Goal: Task Accomplishment & Management: Manage account settings

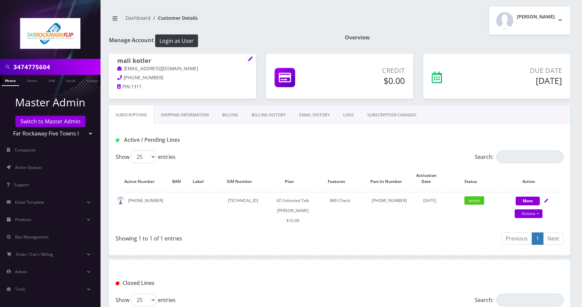
scroll to position [178, 0]
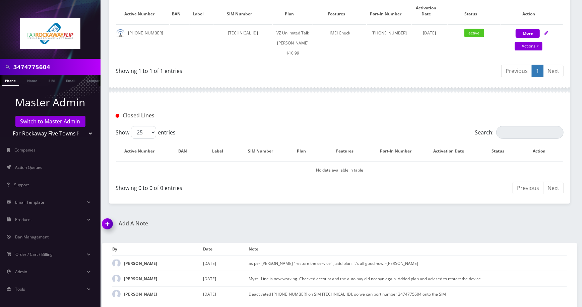
click at [69, 68] on input "3474775604" at bounding box center [55, 67] width 85 height 13
click at [53, 82] on link "SIM" at bounding box center [51, 80] width 13 height 11
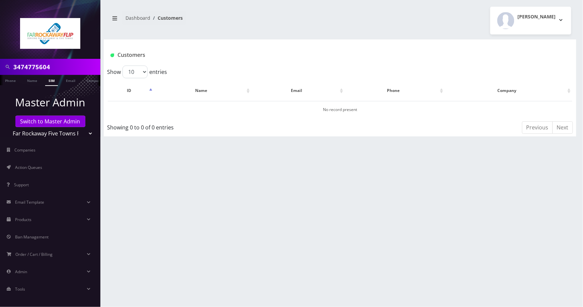
click at [61, 43] on img at bounding box center [50, 33] width 60 height 31
click at [64, 65] on input "3474775604" at bounding box center [55, 67] width 85 height 13
click at [66, 65] on input "3474775604" at bounding box center [55, 67] width 85 height 13
paste input "89148000011835965342"
type input "89148000011835965342"
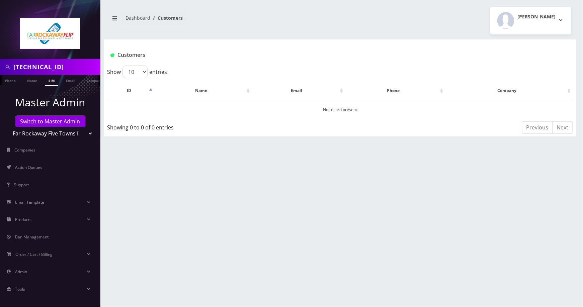
click at [52, 79] on link "SIM" at bounding box center [51, 80] width 13 height 11
click at [33, 83] on link "Name" at bounding box center [32, 80] width 17 height 11
drag, startPoint x: 0, startPoint y: 0, endPoint x: 86, endPoint y: 68, distance: 109.4
click at [86, 68] on input "[TECHNICAL_ID]" at bounding box center [55, 67] width 85 height 13
click at [89, 69] on input "[TECHNICAL_ID]" at bounding box center [55, 67] width 85 height 13
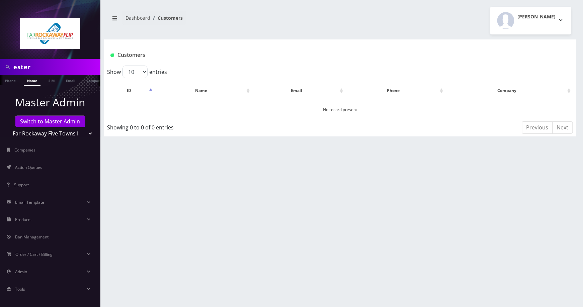
type input "ester"
click at [21, 68] on input "ester" at bounding box center [55, 67] width 85 height 13
click at [23, 68] on input "ester" at bounding box center [55, 67] width 85 height 13
type input "esther"
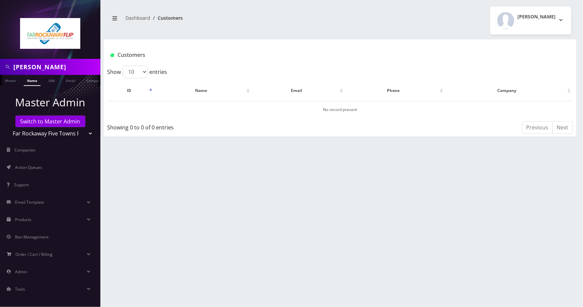
click at [29, 81] on link "Name" at bounding box center [32, 80] width 17 height 11
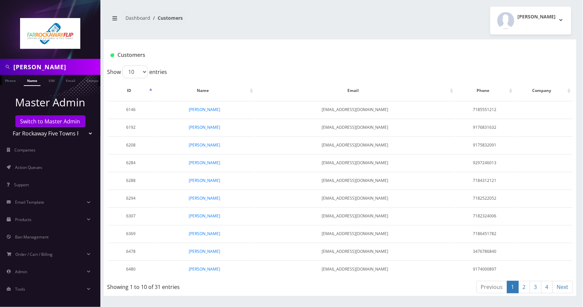
click at [525, 283] on link "2" at bounding box center [525, 287] width 12 height 12
click at [51, 68] on input "[PERSON_NAME]" at bounding box center [55, 67] width 85 height 13
type input "[PERSON_NAME] [PERSON_NAME]"
click at [31, 80] on link "Name" at bounding box center [32, 80] width 17 height 11
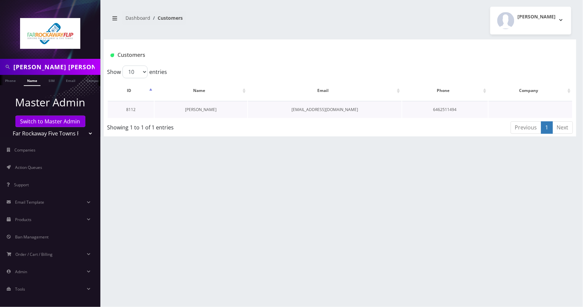
click at [194, 111] on link "[PERSON_NAME]" at bounding box center [200, 110] width 31 height 6
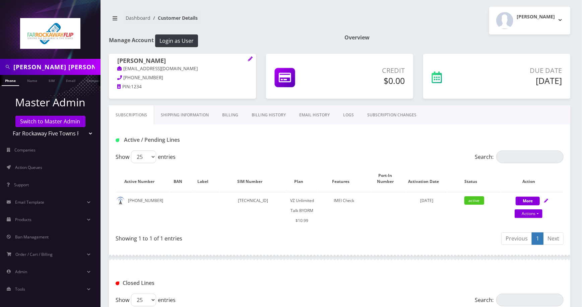
click at [576, 112] on div "[PERSON_NAME] [PERSON_NAME] Phone Name SIM Email Company Customer Dashboard Cus…" at bounding box center [339, 202] width 484 height 404
drag, startPoint x: 573, startPoint y: 104, endPoint x: 567, endPoint y: 104, distance: 6.7
click at [574, 104] on div "Due Date Sep 30, 2025" at bounding box center [496, 80] width 157 height 52
click at [182, 38] on button "Login as User" at bounding box center [176, 40] width 43 height 13
click at [547, 200] on icon at bounding box center [546, 201] width 4 height 4
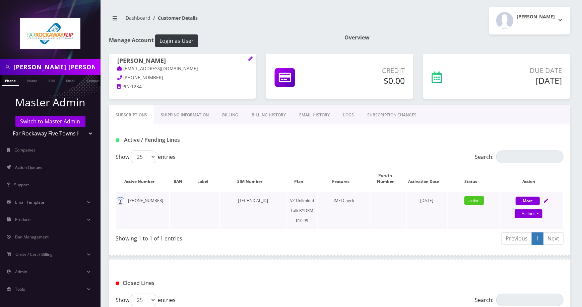
select select "469"
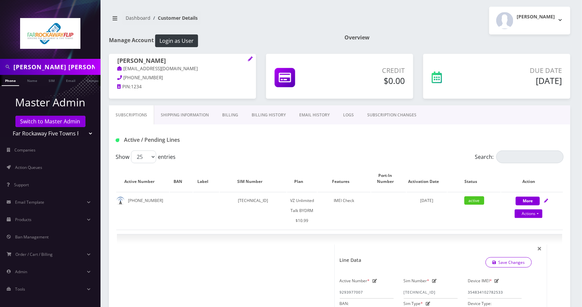
drag, startPoint x: 156, startPoint y: 200, endPoint x: 128, endPoint y: 201, distance: 28.2
click at [128, 201] on td "929-397-7007" at bounding box center [142, 210] width 53 height 37
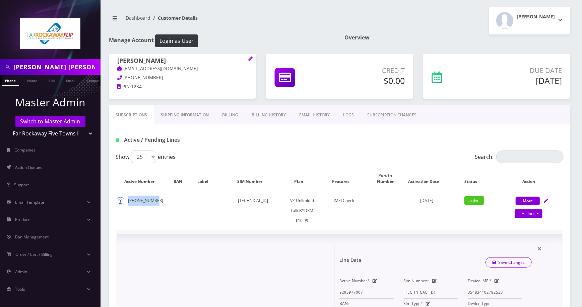
copy td "929-397-7007"
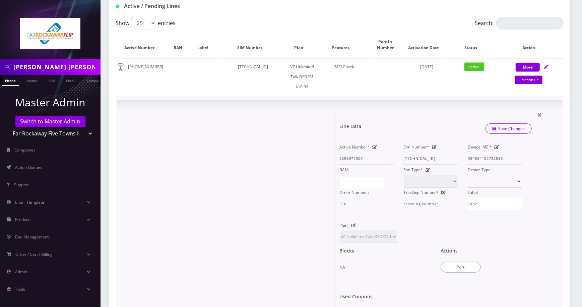
click at [435, 147] on icon at bounding box center [434, 147] width 5 height 4
click at [446, 162] on input "89148000011835964212" at bounding box center [430, 158] width 54 height 13
click at [549, 183] on div "× Line Data Save Changes Active Number * 9293977007 Sim Number * 89148000011835…" at bounding box center [339, 224] width 425 height 227
click at [433, 147] on icon at bounding box center [434, 147] width 5 height 4
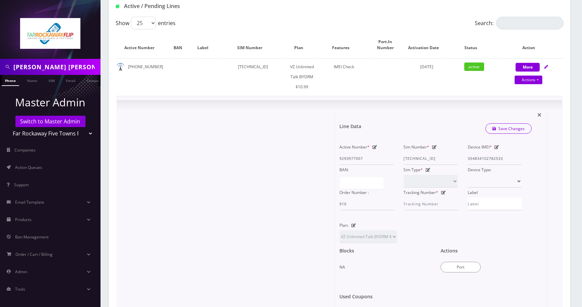
click at [436, 145] on icon at bounding box center [434, 147] width 5 height 4
click at [432, 157] on input "89148000011835964212" at bounding box center [430, 158] width 54 height 13
paste input "534"
type input "89148000011835965342"
click at [516, 130] on link "Save Changes" at bounding box center [508, 129] width 47 height 10
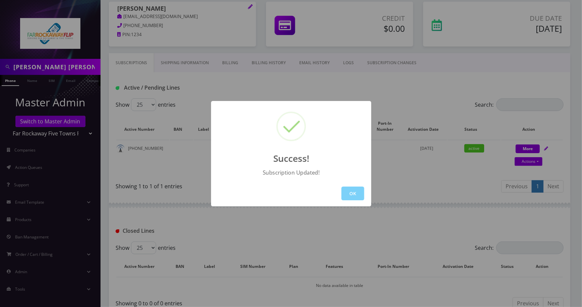
scroll to position [97, 0]
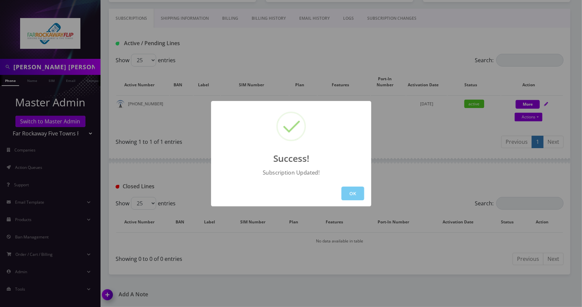
click at [346, 189] on button "OK" at bounding box center [352, 194] width 23 height 14
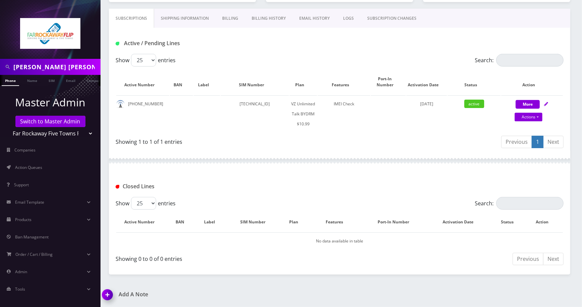
click at [111, 293] on img at bounding box center [109, 298] width 20 height 20
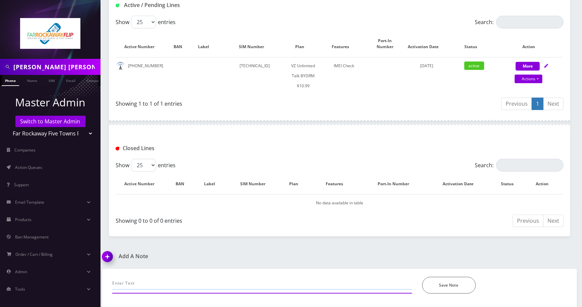
click at [191, 280] on input "text" at bounding box center [262, 283] width 300 height 13
click at [168, 254] on h1 "Add A Note" at bounding box center [218, 256] width 232 height 6
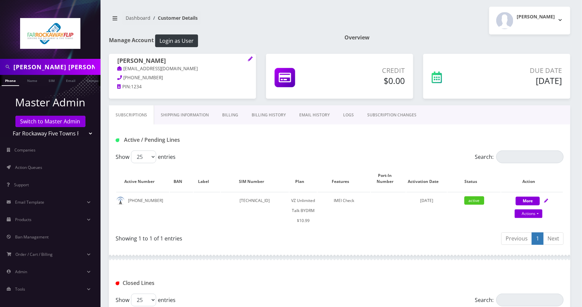
scroll to position [97, 0]
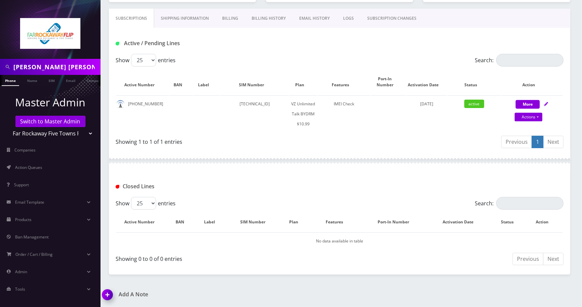
click at [108, 293] on img at bounding box center [109, 298] width 20 height 20
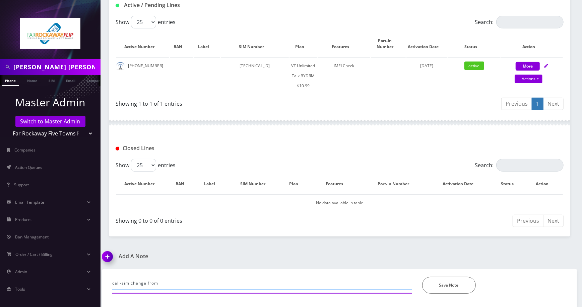
click at [210, 281] on input "call-sim change from" at bounding box center [262, 283] width 300 height 13
paste input "89148000011835964212"
click at [168, 260] on div "Add A Note" at bounding box center [218, 261] width 242 height 16
click at [237, 284] on input "call-sim change from 89148000011835964212 to" at bounding box center [262, 283] width 300 height 13
paste input "89148000011835965342"
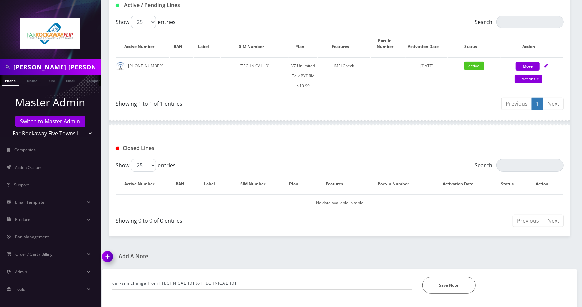
click at [165, 258] on h1 "Add A Note" at bounding box center [218, 256] width 232 height 6
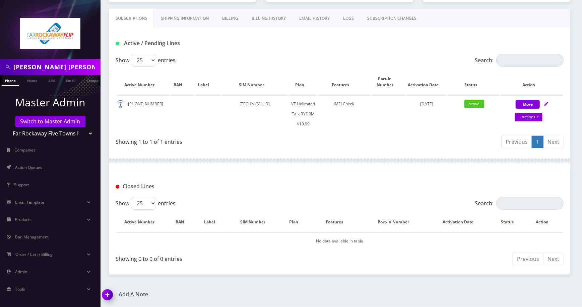
click at [107, 297] on img at bounding box center [109, 298] width 20 height 20
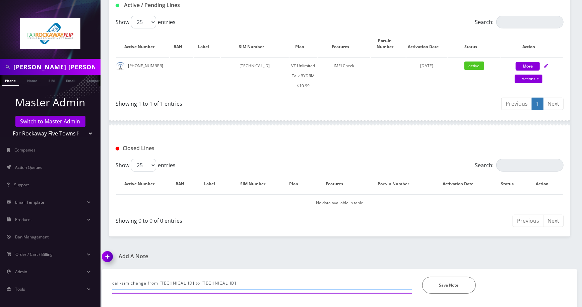
click at [293, 280] on input "call-sim change from 89148000011835964212 to 89148000011835965342" at bounding box center [262, 283] width 300 height 13
type input "call-sim change from 89148000011835964212 to 89148000011835965342. -jas"
drag, startPoint x: 460, startPoint y: 282, endPoint x: 437, endPoint y: 277, distance: 23.7
click at [459, 282] on button "Save Note" at bounding box center [449, 285] width 54 height 17
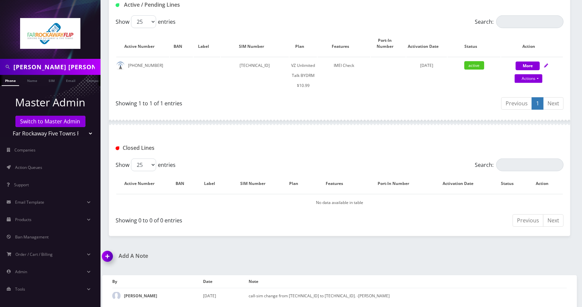
click at [55, 68] on input "esther ric" at bounding box center [55, 67] width 85 height 13
paste input "929397683"
type input "929397683"
click at [28, 78] on link "Name" at bounding box center [32, 80] width 17 height 11
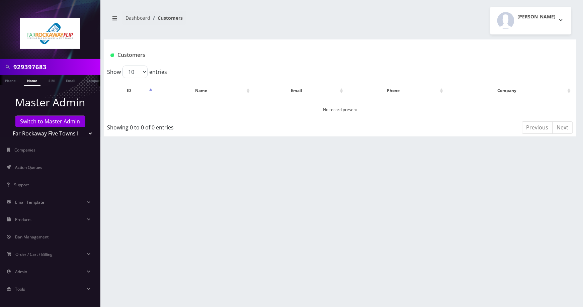
click at [68, 69] on input "929397683" at bounding box center [55, 67] width 85 height 13
paste input "7"
type input "9293977683"
click at [29, 79] on link "Name" at bounding box center [32, 80] width 17 height 11
click at [16, 80] on link "Phone" at bounding box center [10, 80] width 17 height 11
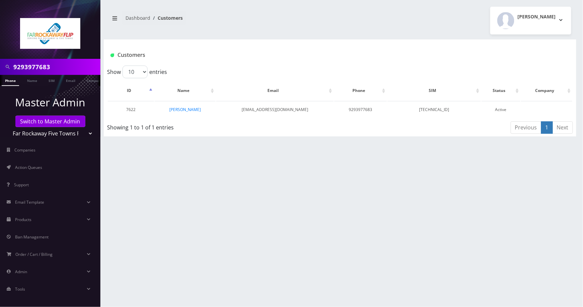
drag, startPoint x: 181, startPoint y: 111, endPoint x: 212, endPoint y: 141, distance: 43.3
click at [181, 111] on link "Leah Zaafarani" at bounding box center [184, 110] width 31 height 6
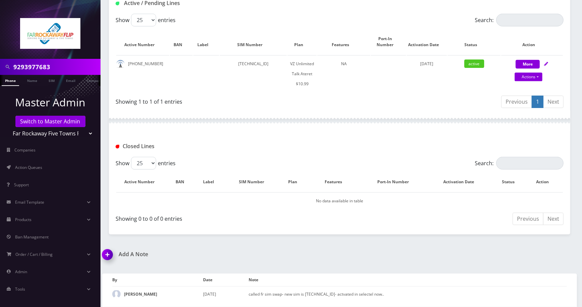
scroll to position [3, 0]
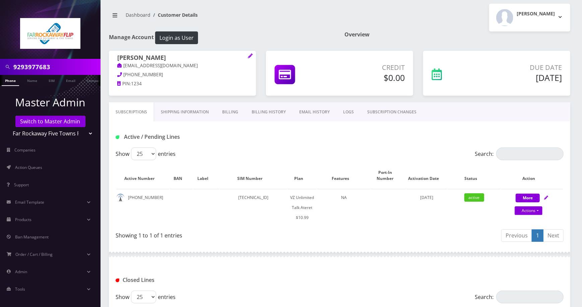
click at [275, 114] on link "Billing History" at bounding box center [269, 111] width 48 height 19
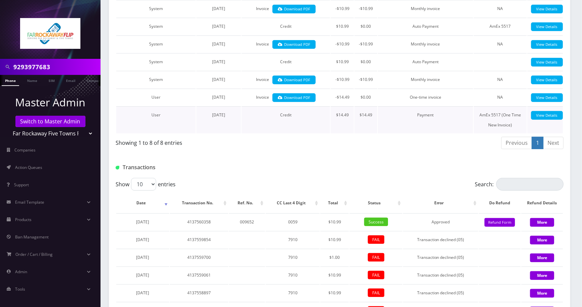
scroll to position [70, 0]
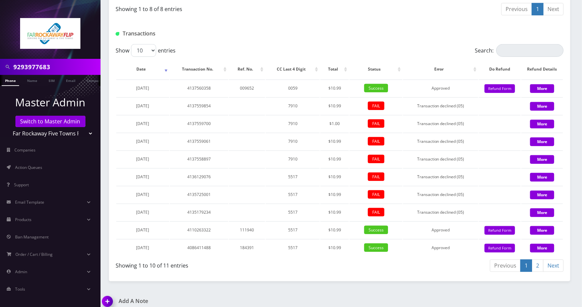
drag, startPoint x: 108, startPoint y: 300, endPoint x: 141, endPoint y: 289, distance: 34.0
click at [107, 300] on img at bounding box center [109, 304] width 20 height 20
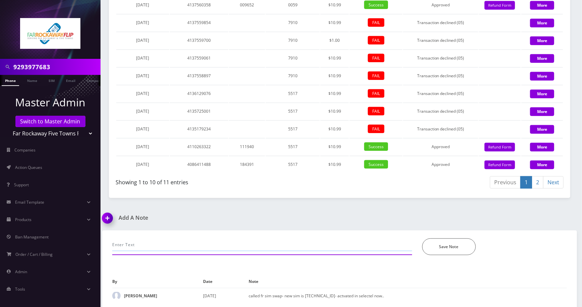
click at [211, 246] on input "text" at bounding box center [262, 245] width 300 height 13
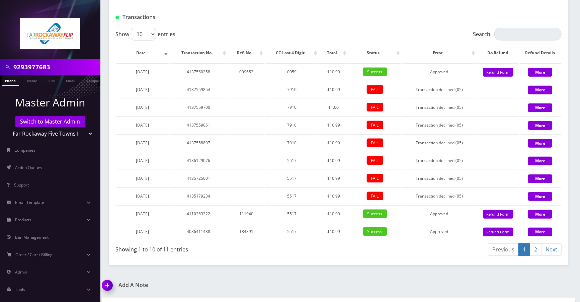
scroll to position [427, 0]
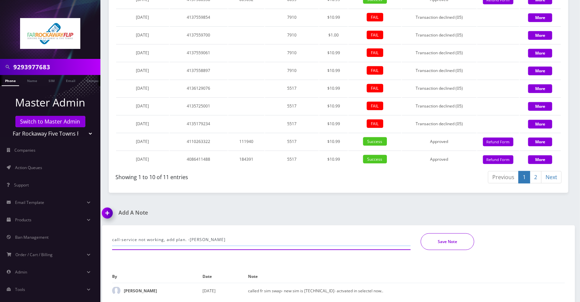
type input "call-service not working, add plan. -[PERSON_NAME]"
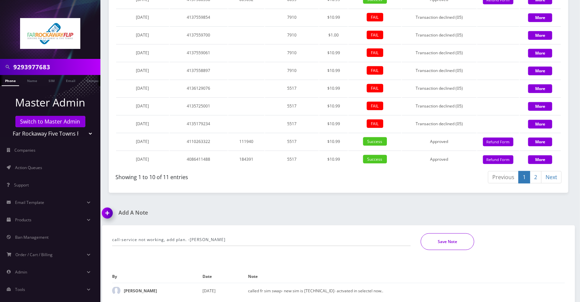
drag, startPoint x: 446, startPoint y: 245, endPoint x: 437, endPoint y: 239, distance: 10.5
click at [446, 244] on button "Save Note" at bounding box center [448, 241] width 54 height 17
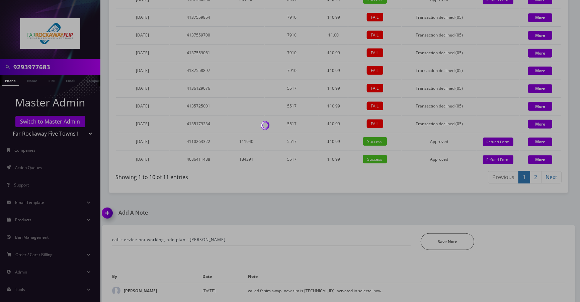
scroll to position [404, 0]
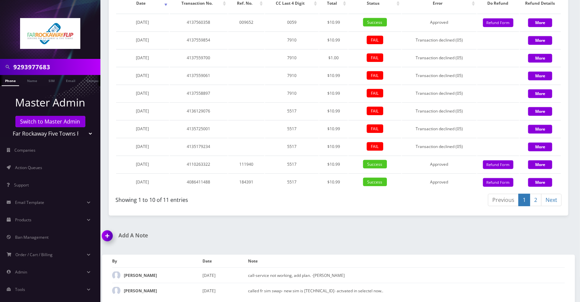
click at [78, 64] on input "9293977683" at bounding box center [55, 67] width 85 height 13
paste input "2764700"
type input "9292764700"
click at [13, 77] on link "Phone" at bounding box center [10, 80] width 17 height 11
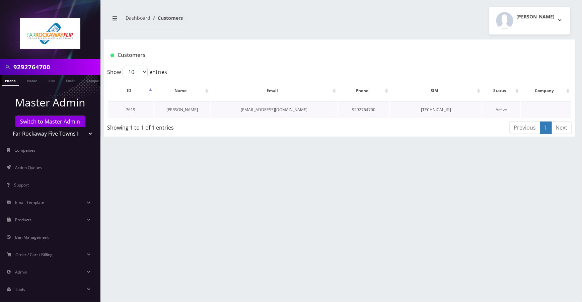
click at [184, 107] on link "[PERSON_NAME]" at bounding box center [181, 110] width 31 height 6
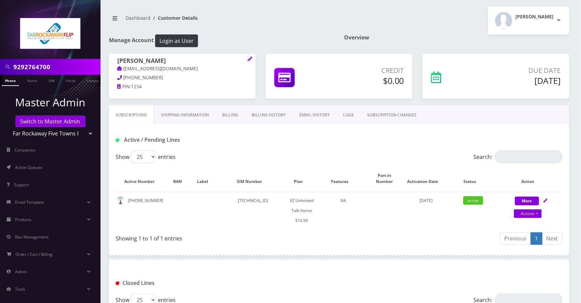
click at [467, 130] on div "Active / Pending Lines" at bounding box center [339, 138] width 460 height 26
click at [547, 201] on icon at bounding box center [545, 201] width 4 height 4
select select "483"
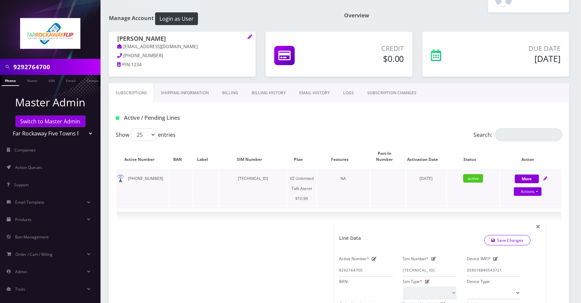
scroll to position [156, 0]
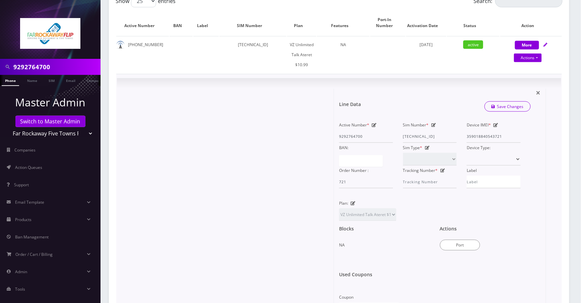
click at [540, 142] on form "Line Data Save Changes Active Number * 9292764700 Sim Number * 8914800001183596…" at bounding box center [440, 191] width 202 height 204
click at [434, 123] on icon at bounding box center [433, 125] width 5 height 4
click at [441, 137] on input "89148000011835966019" at bounding box center [430, 136] width 54 height 13
paste input "0413033200"
type input "89148000010413033200"
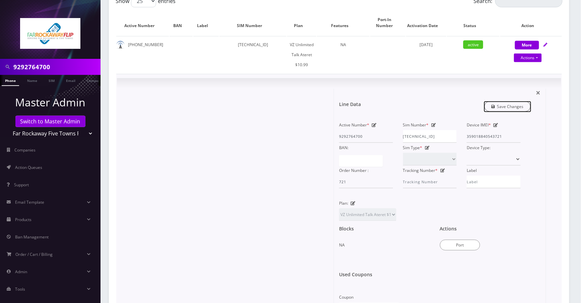
click at [520, 108] on link "Save Changes" at bounding box center [507, 106] width 47 height 10
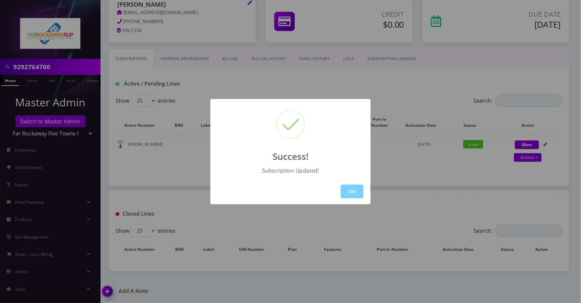
scroll to position [101, 0]
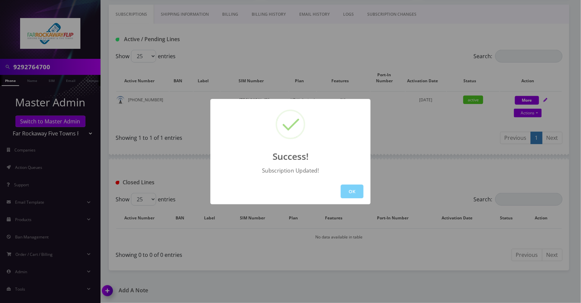
click at [346, 190] on button "OK" at bounding box center [352, 192] width 23 height 14
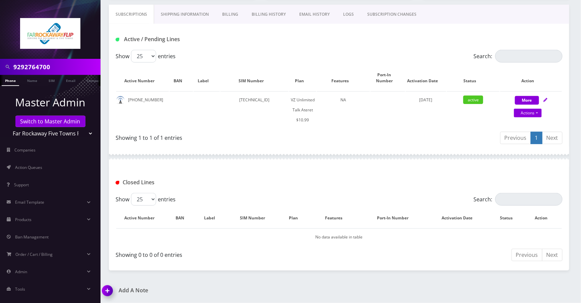
drag, startPoint x: 107, startPoint y: 293, endPoint x: 153, endPoint y: 272, distance: 50.3
click at [107, 293] on img at bounding box center [109, 294] width 20 height 20
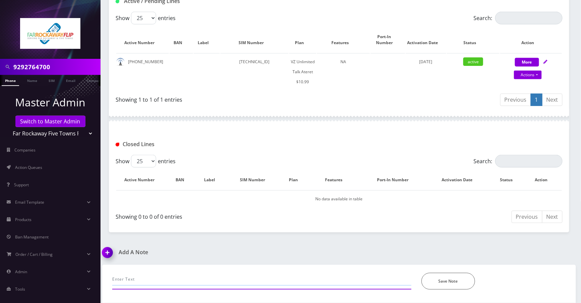
click at [166, 280] on input "text" at bounding box center [261, 279] width 299 height 13
click at [174, 277] on input "call-Sim changed from" at bounding box center [261, 279] width 299 height 13
paste input "89148000011835966019"
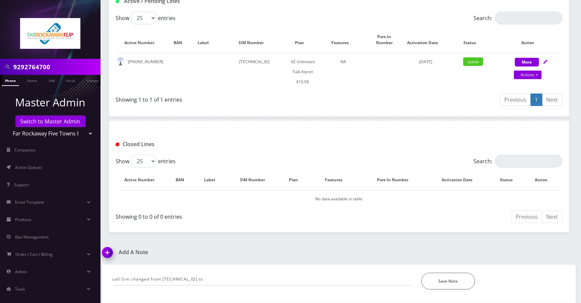
click at [310, 125] on div at bounding box center [339, 119] width 460 height 20
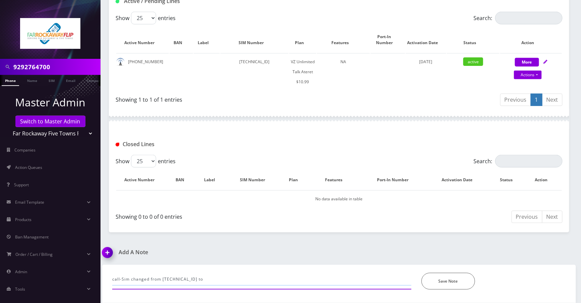
click at [257, 278] on input "call-Sim changed from 89148000011835966019 to" at bounding box center [261, 279] width 299 height 13
paste input "89148000010413033200"
type input "call-Sim changed from 89148000011835966019 to 89148000010413033200. -jas"
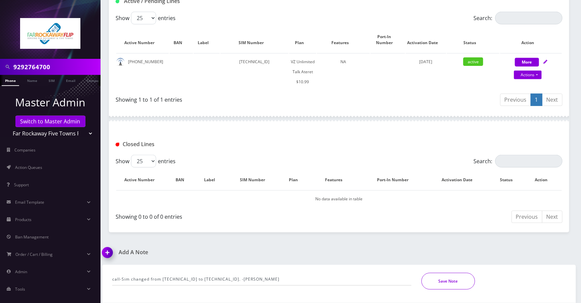
click at [461, 282] on button "Save Note" at bounding box center [448, 281] width 54 height 17
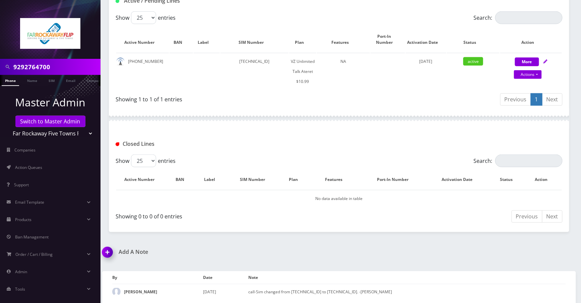
scroll to position [0, 0]
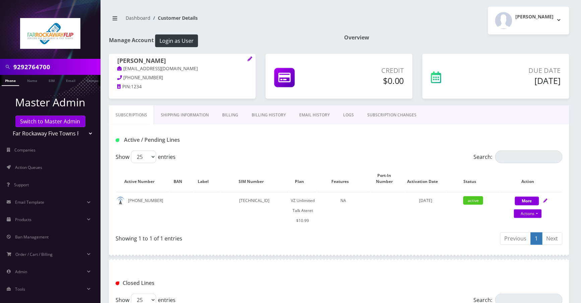
click at [60, 66] on input "9292764700" at bounding box center [55, 67] width 85 height 13
paste input "7453395"
type input "9297453395"
click at [12, 82] on link "Phone" at bounding box center [10, 80] width 17 height 11
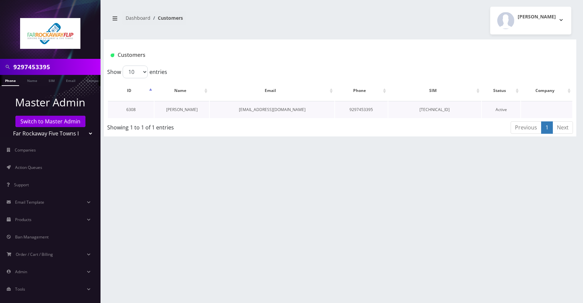
click at [190, 108] on link "[PERSON_NAME]" at bounding box center [181, 110] width 31 height 6
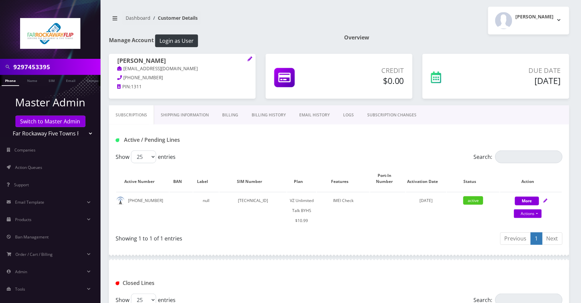
scroll to position [0, 3]
click at [263, 116] on link "Billing History" at bounding box center [269, 114] width 48 height 19
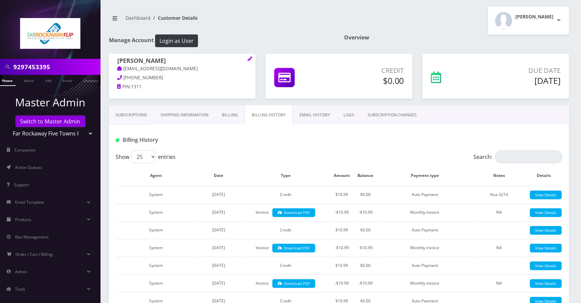
click at [134, 117] on link "Subscriptions" at bounding box center [131, 114] width 45 height 19
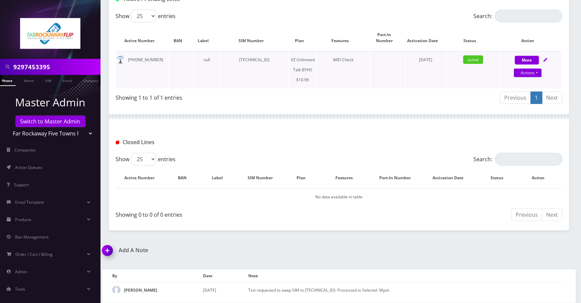
scroll to position [7, 0]
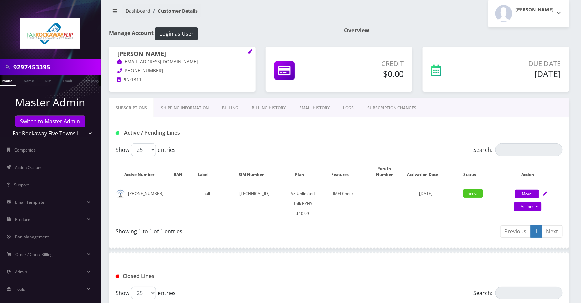
click at [478, 123] on div "Active / Pending Lines" at bounding box center [339, 131] width 460 height 26
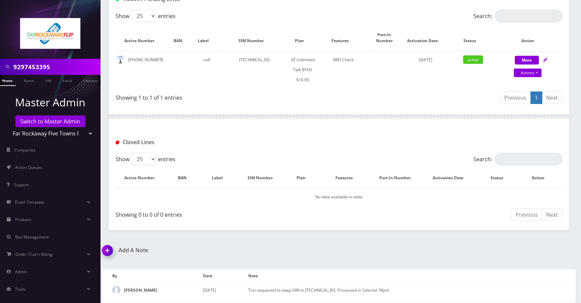
click at [108, 251] on img at bounding box center [109, 253] width 20 height 20
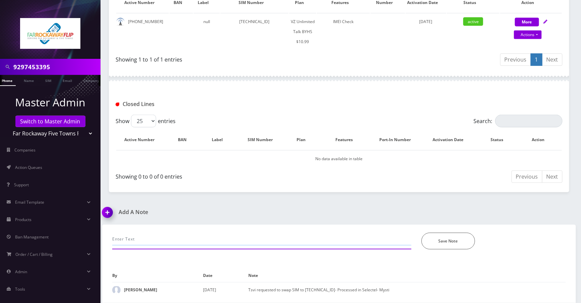
click at [206, 244] on input "text" at bounding box center [261, 239] width 299 height 13
type input "call-unable to make calls, line suspended SIm inserted to another device, it's …"
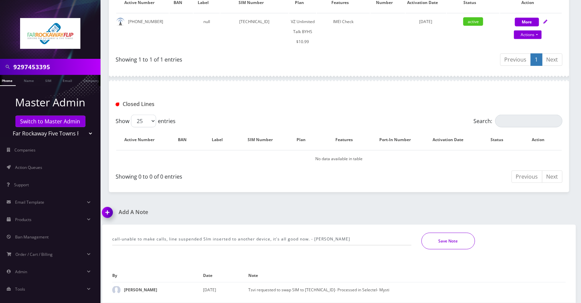
click at [432, 242] on button "Save Note" at bounding box center [448, 241] width 54 height 17
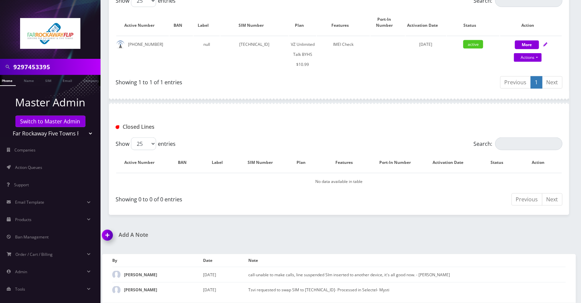
scroll to position [157, 0]
